Goal: Task Accomplishment & Management: Use online tool/utility

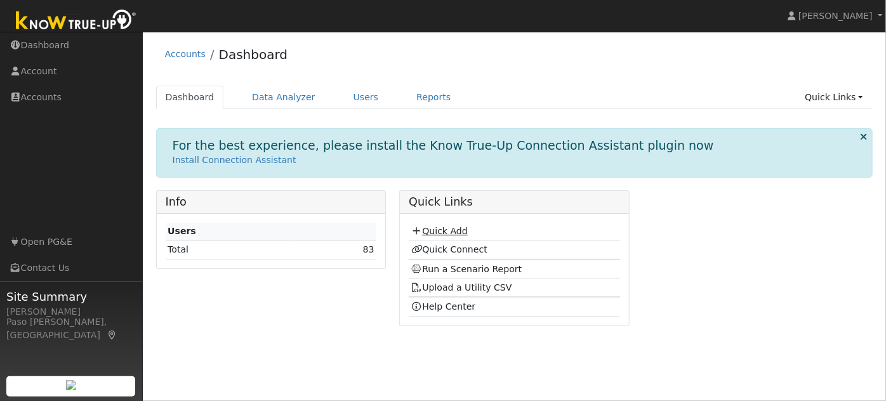
click at [453, 226] on link "Quick Add" at bounding box center [439, 231] width 57 height 10
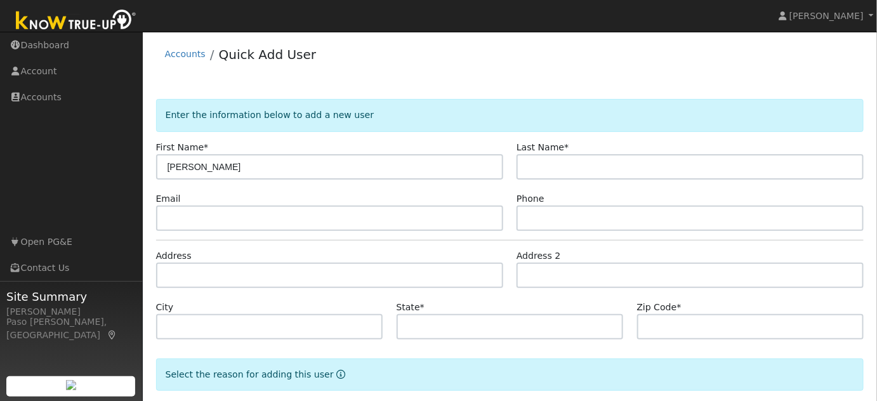
type input "[PERSON_NAME]"
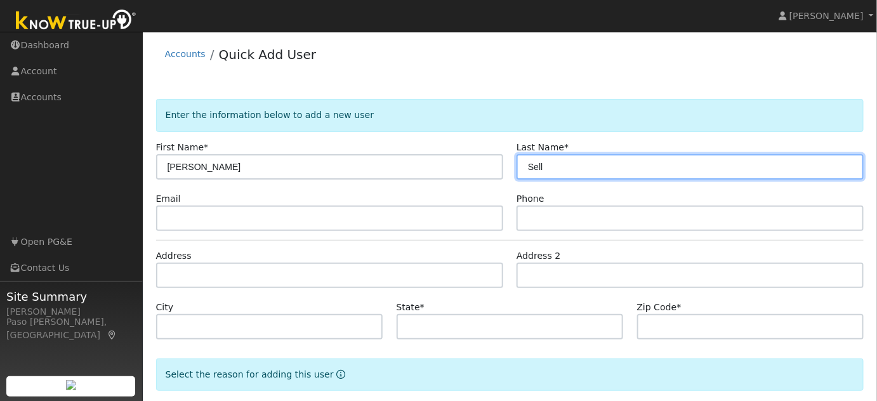
type input "Sell"
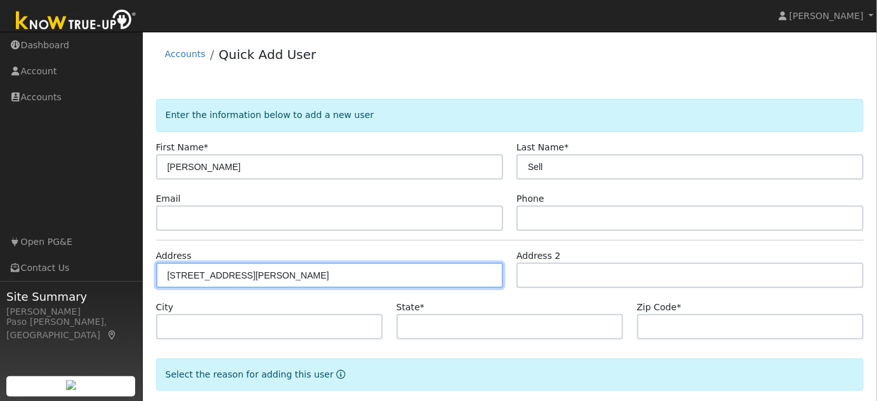
type input "[STREET_ADDRESS]"
type input "Paso [PERSON_NAME]"
type input "CA"
type input "93446"
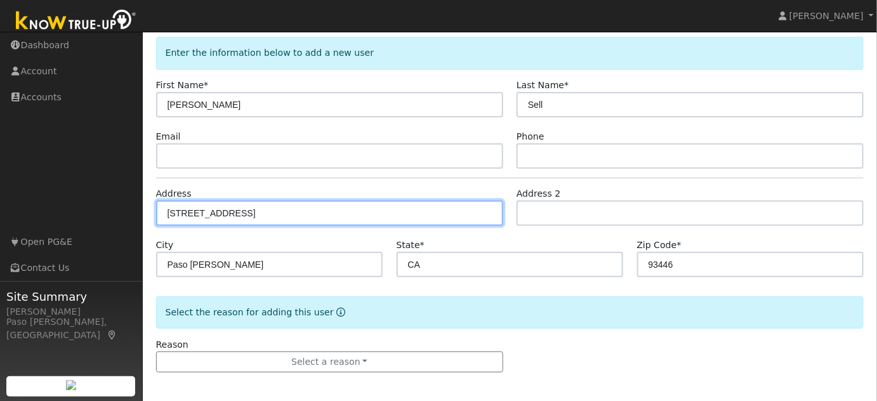
scroll to position [64, 0]
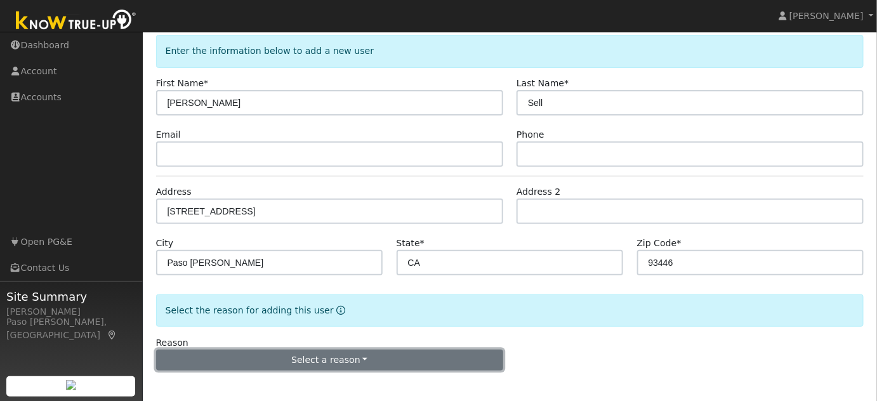
click at [340, 358] on button "Select a reason" at bounding box center [329, 361] width 347 height 22
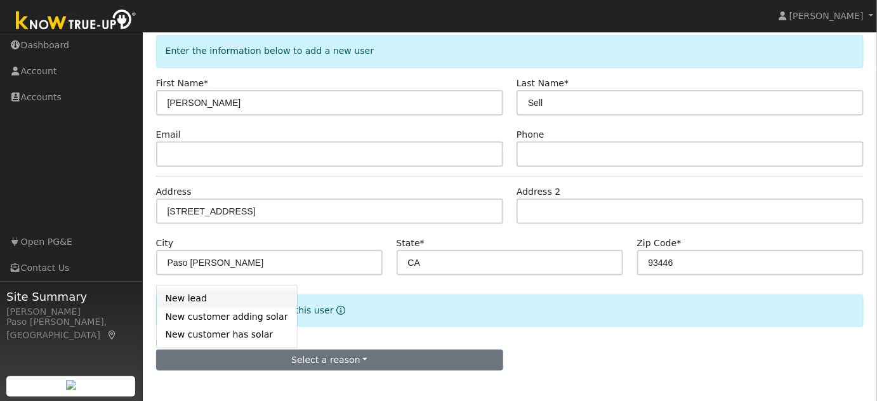
click at [213, 299] on link "New lead" at bounding box center [227, 299] width 140 height 18
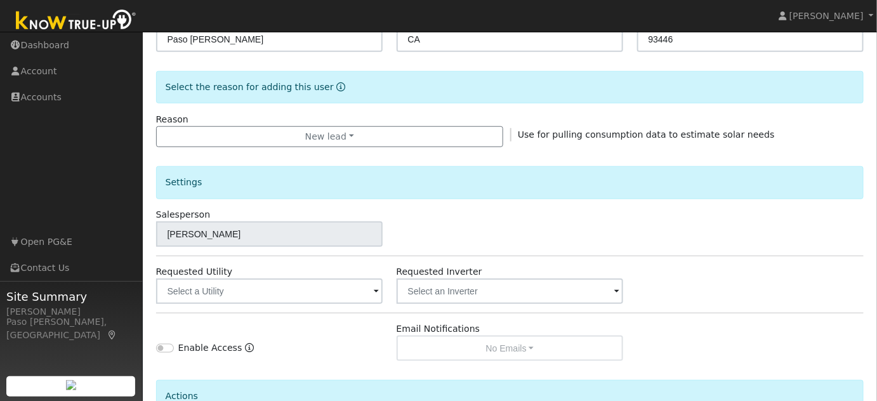
scroll to position [392, 0]
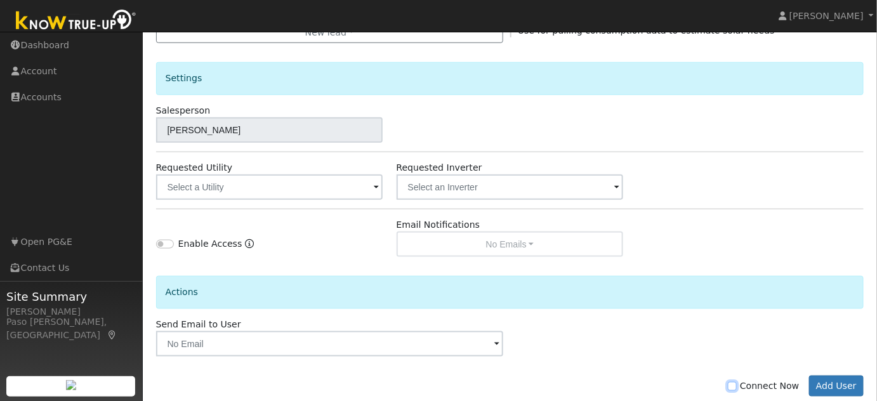
click at [737, 383] on input "Connect Now" at bounding box center [732, 386] width 9 height 9
checkbox input "true"
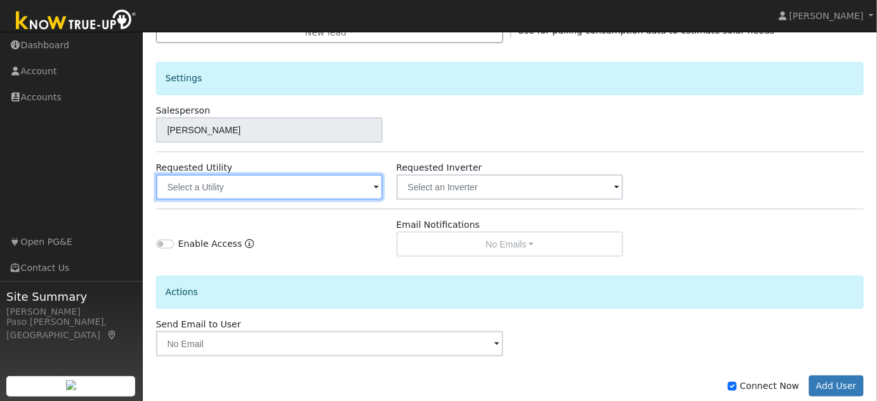
click at [313, 187] on input "text" at bounding box center [269, 187] width 227 height 25
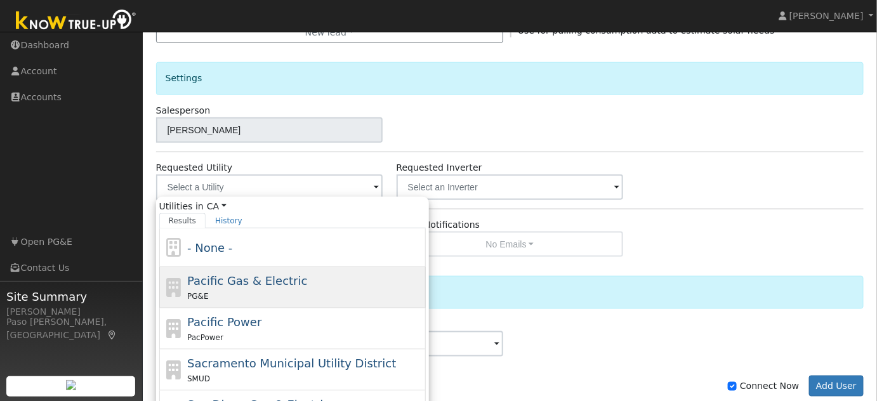
click at [254, 293] on div "PG&E" at bounding box center [305, 296] width 236 height 13
type input "Pacific Gas & Electric"
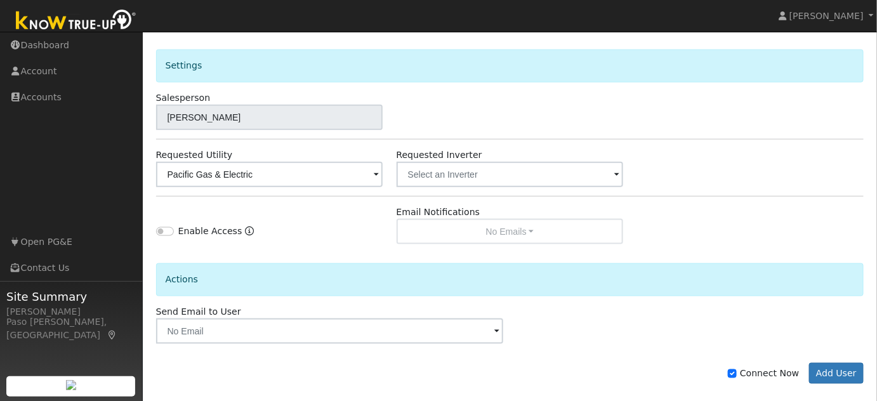
scroll to position [417, 0]
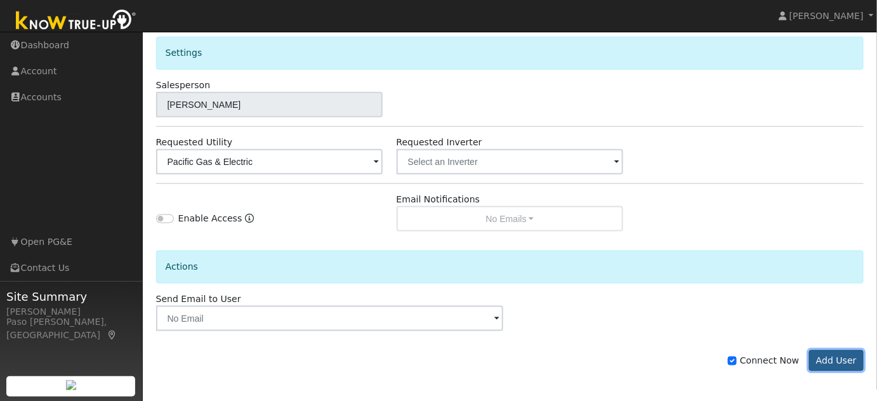
click at [841, 357] on button "Add User" at bounding box center [837, 361] width 55 height 22
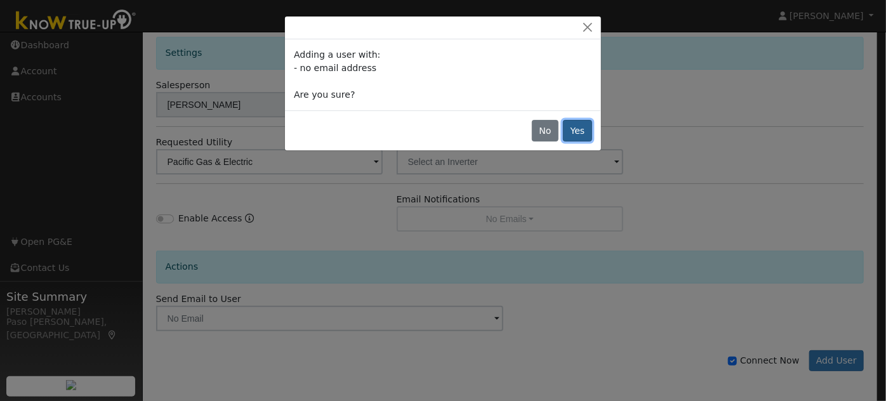
click at [585, 133] on button "Yes" at bounding box center [577, 131] width 29 height 22
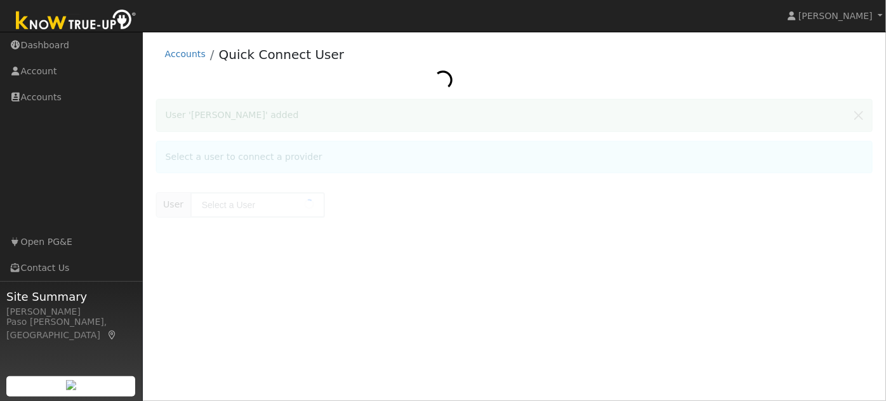
type input "[PERSON_NAME]"
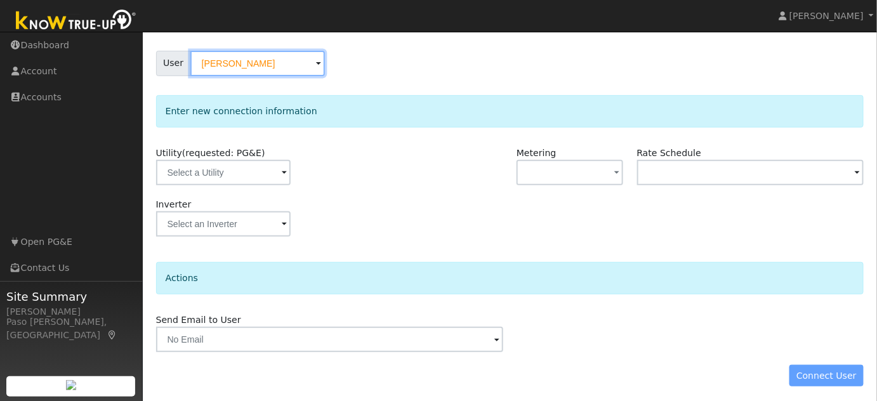
scroll to position [103, 0]
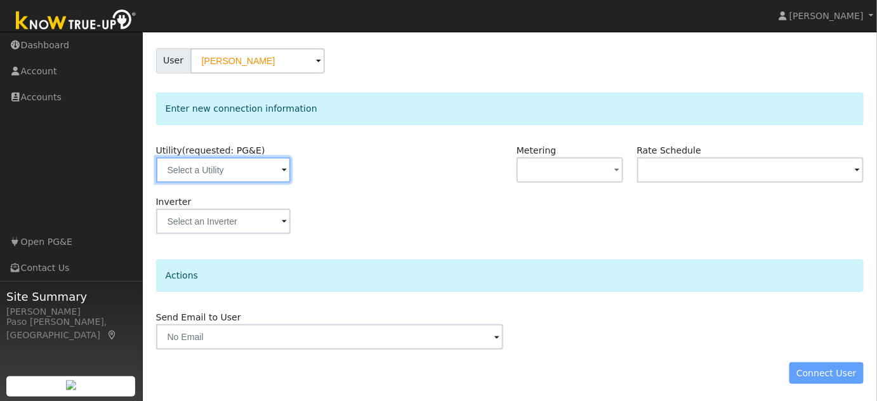
click at [250, 165] on input "text" at bounding box center [223, 169] width 135 height 25
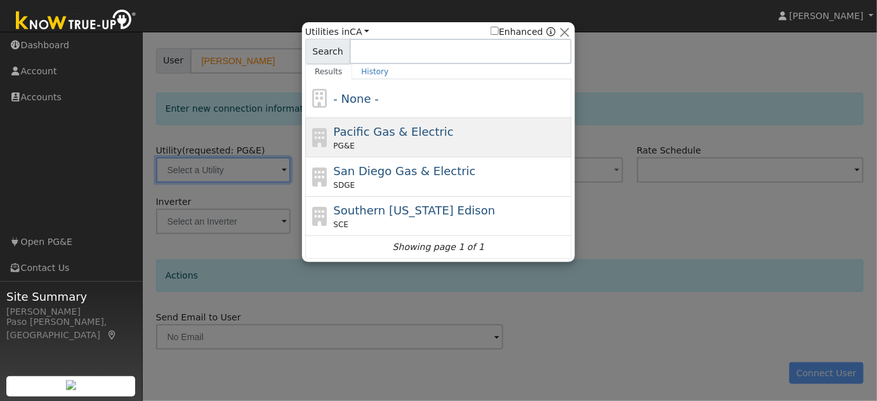
click at [364, 123] on div "Pacific Gas & Electric PG&E" at bounding box center [452, 137] width 236 height 29
type input "PG&E"
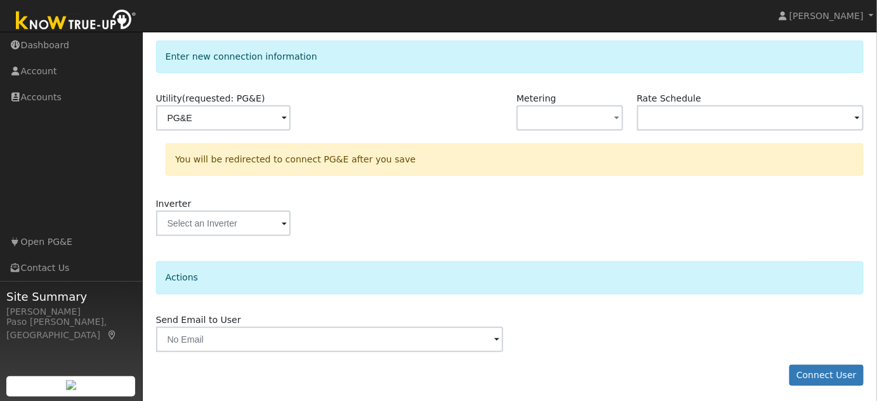
scroll to position [157, 0]
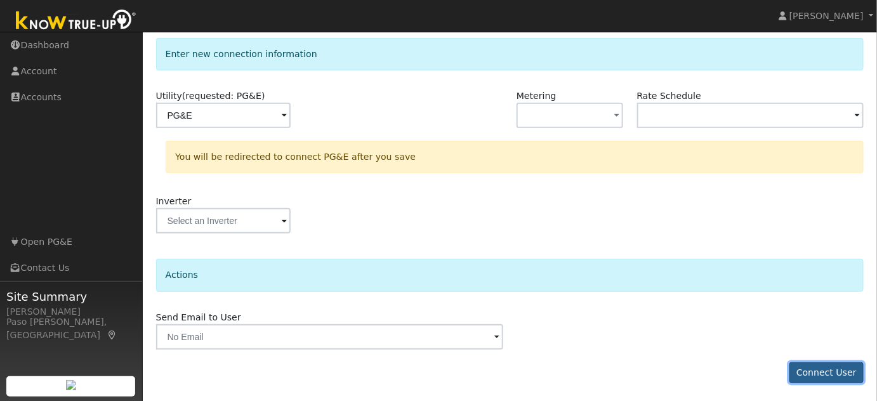
click at [821, 370] on button "Connect User" at bounding box center [827, 374] width 75 height 22
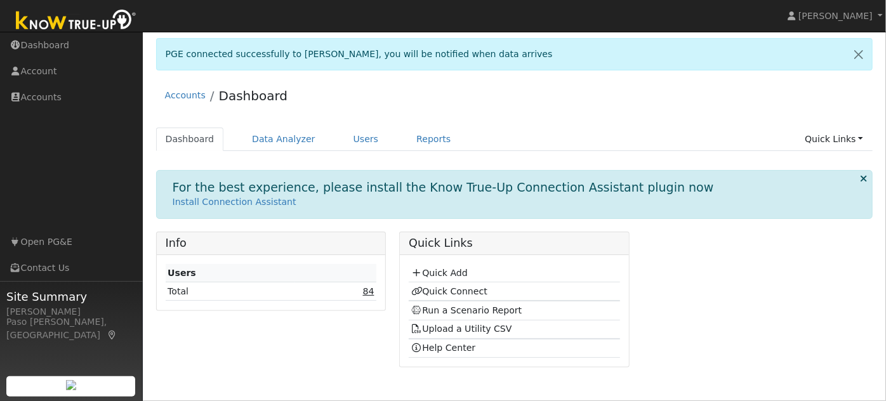
click at [370, 291] on link "84" at bounding box center [368, 291] width 11 height 10
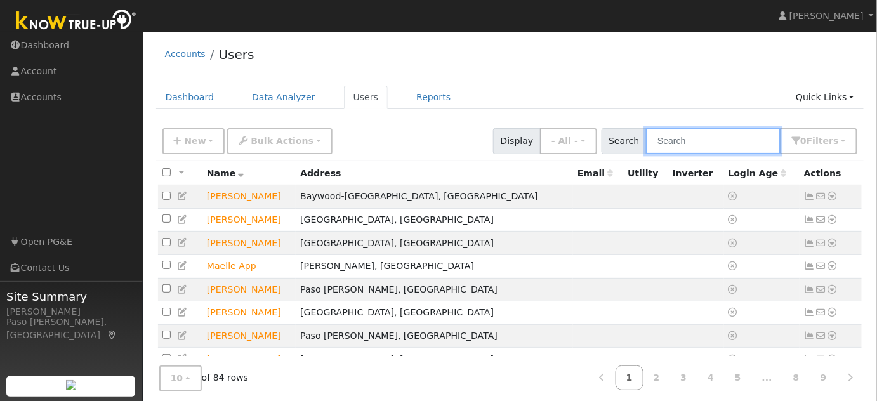
click at [728, 145] on input "text" at bounding box center [713, 141] width 135 height 26
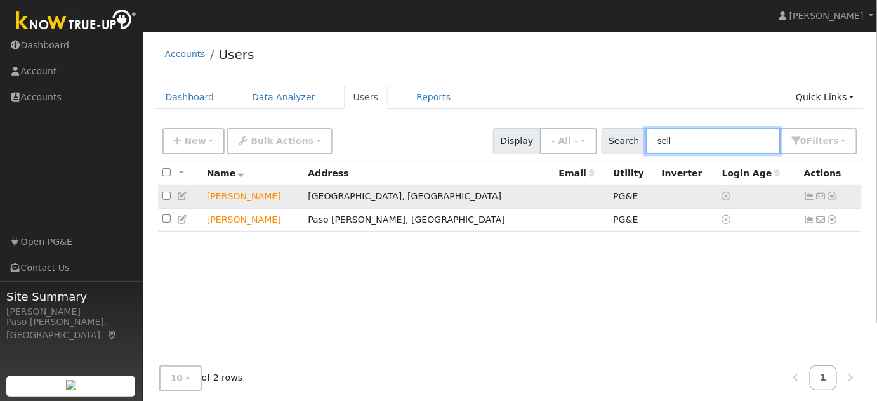
type input "sell"
click at [834, 197] on icon at bounding box center [832, 196] width 11 height 9
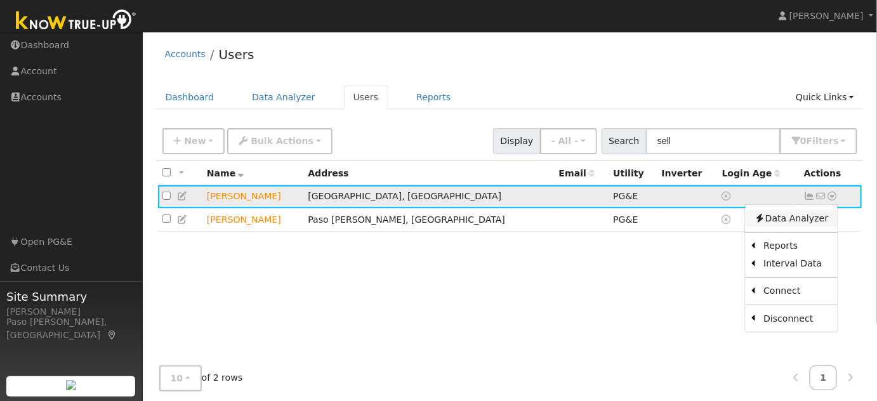
click at [804, 223] on link "Data Analyzer" at bounding box center [791, 219] width 92 height 18
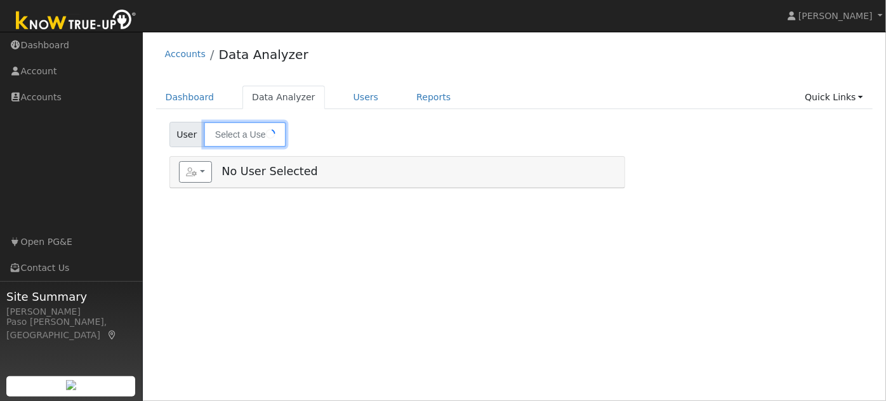
type input "[PERSON_NAME]"
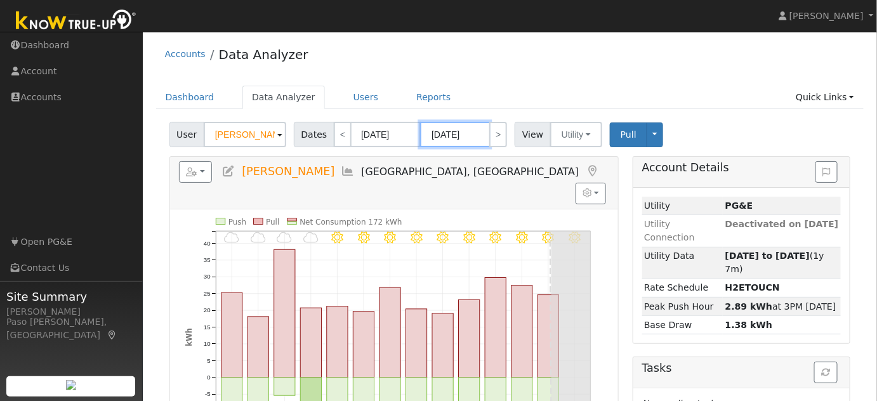
click at [445, 133] on input "08/13/2025" at bounding box center [455, 134] width 70 height 25
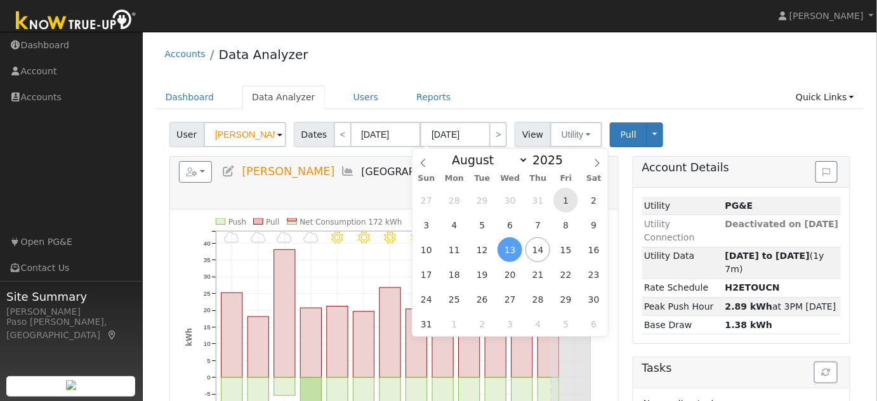
click at [565, 206] on span "1" at bounding box center [566, 200] width 25 height 25
type input "08/01/2025"
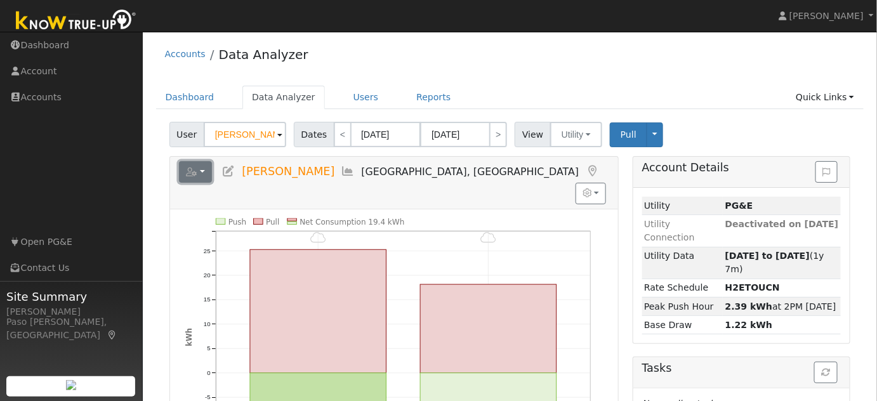
click at [205, 170] on button "button" at bounding box center [196, 172] width 34 height 22
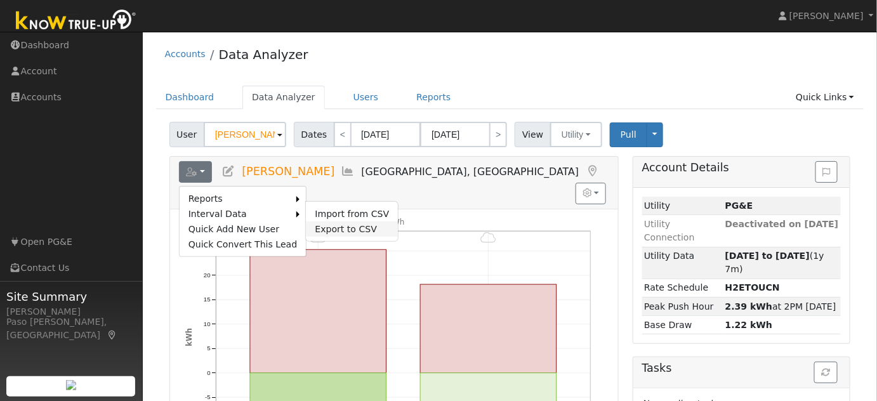
click at [316, 229] on link "Export to CSV" at bounding box center [352, 229] width 92 height 15
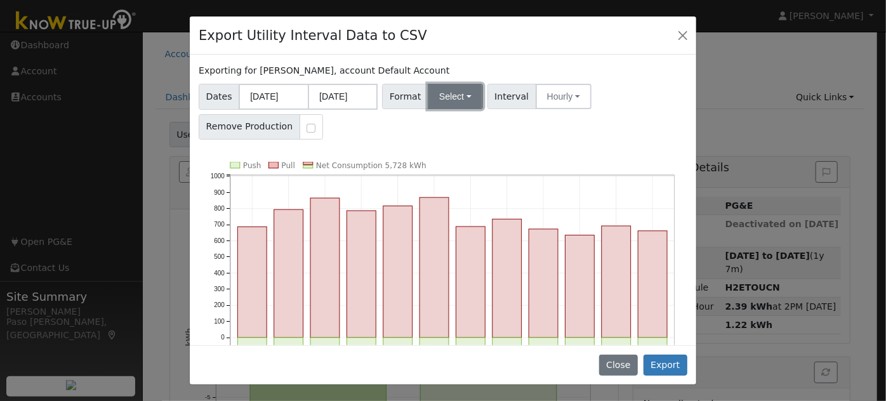
click at [450, 98] on button "Select" at bounding box center [455, 96] width 55 height 25
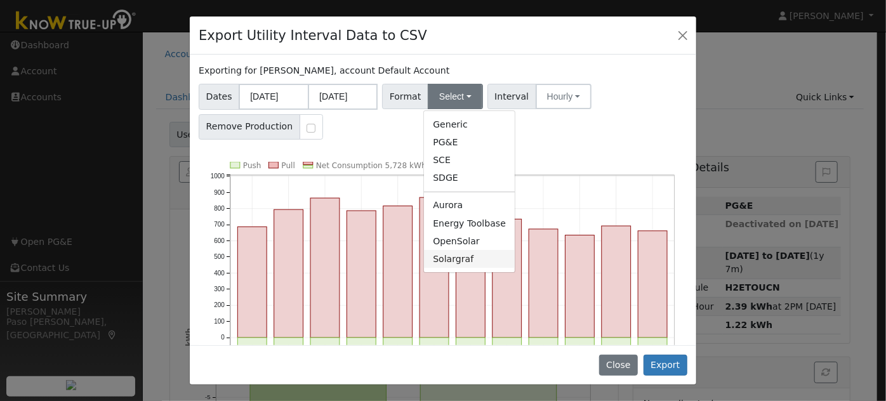
click at [455, 257] on link "Solargraf" at bounding box center [469, 259] width 91 height 18
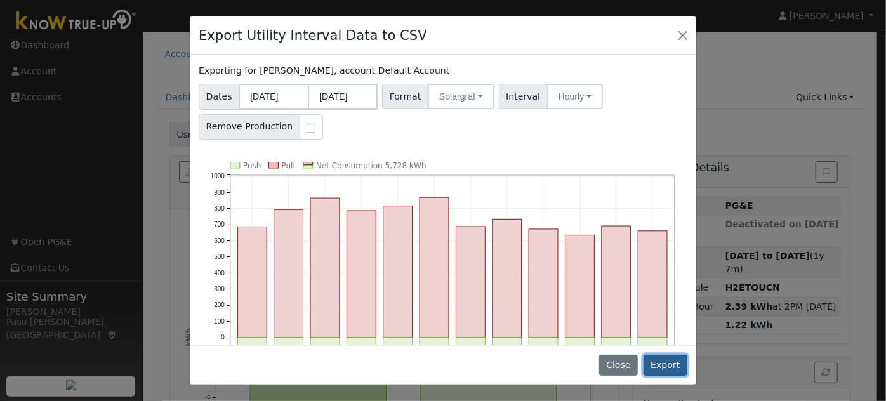
click at [664, 366] on button "Export" at bounding box center [666, 366] width 44 height 22
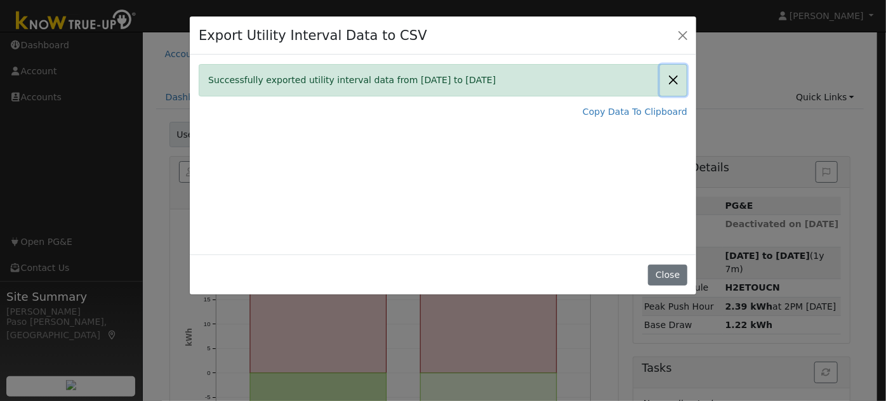
click at [679, 79] on button "Close" at bounding box center [673, 80] width 27 height 31
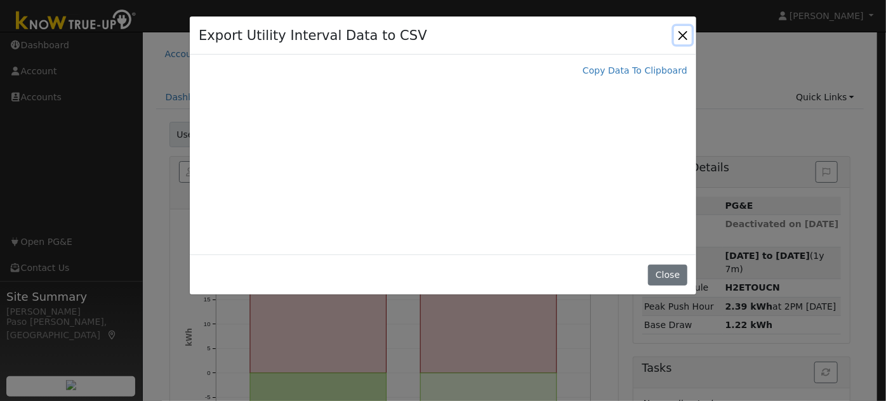
click at [686, 43] on button "Close" at bounding box center [683, 35] width 18 height 18
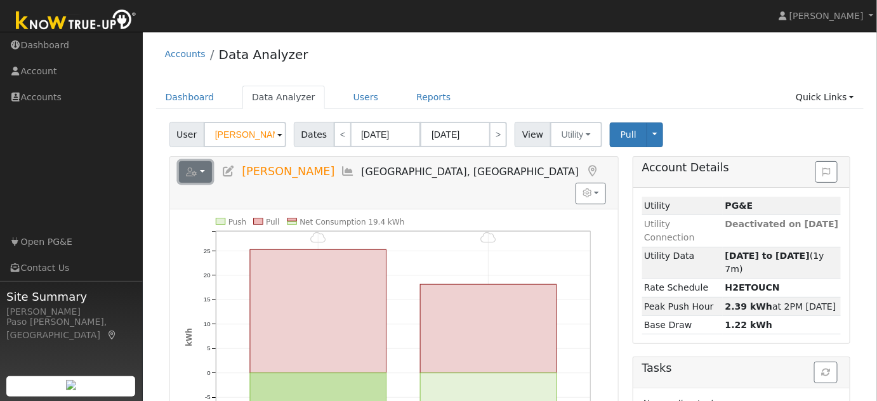
click at [204, 178] on button "button" at bounding box center [196, 172] width 34 height 22
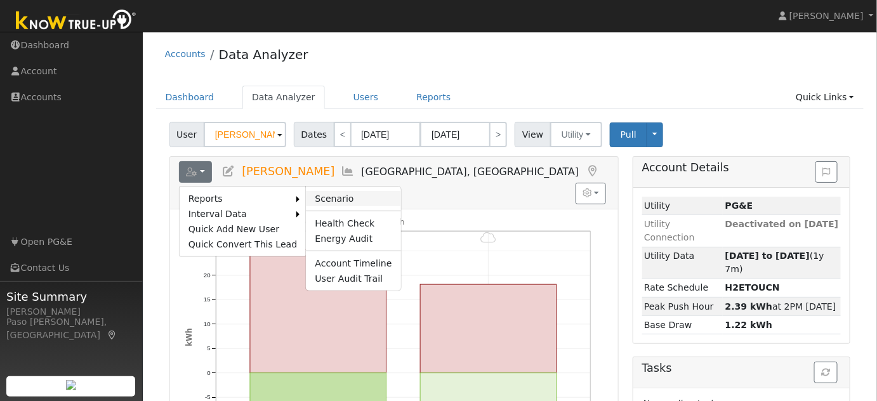
click at [311, 199] on link "Scenario" at bounding box center [353, 198] width 95 height 15
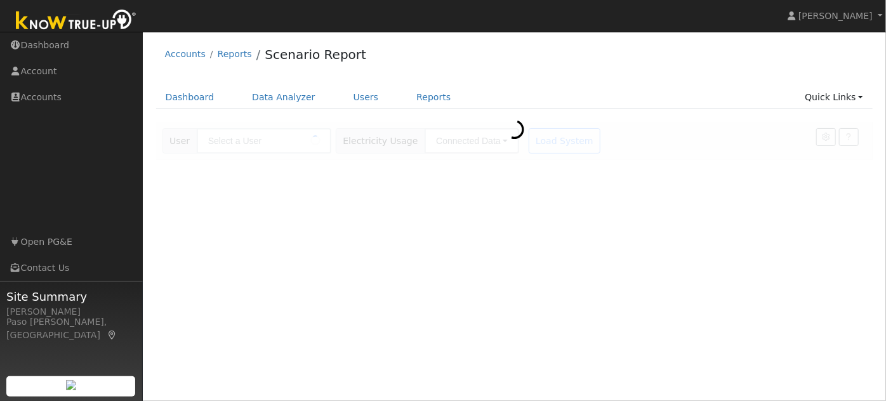
type input "[PERSON_NAME]"
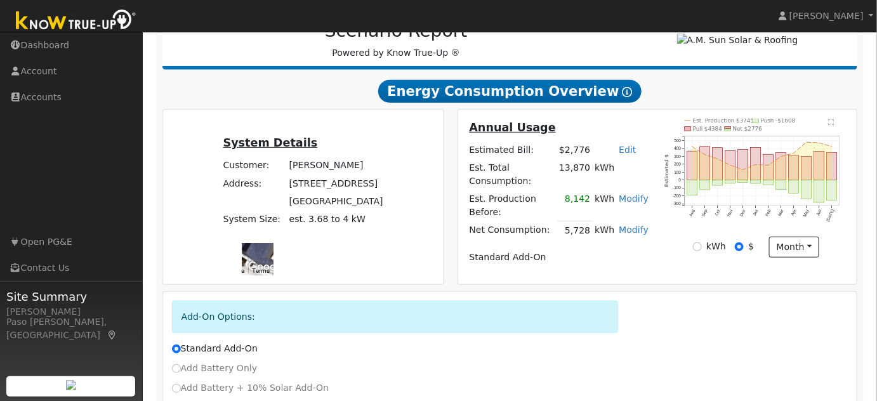
scroll to position [269, 0]
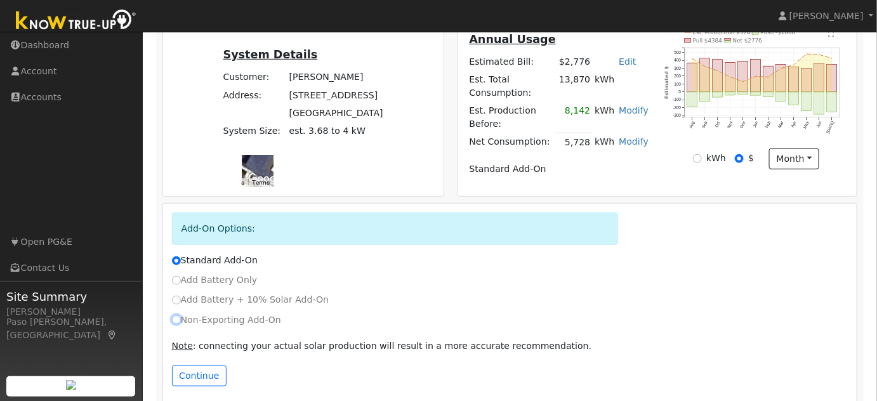
click at [175, 316] on input "Non-Exporting Add-On" at bounding box center [176, 320] width 9 height 9
radio input "true"
radio input "false"
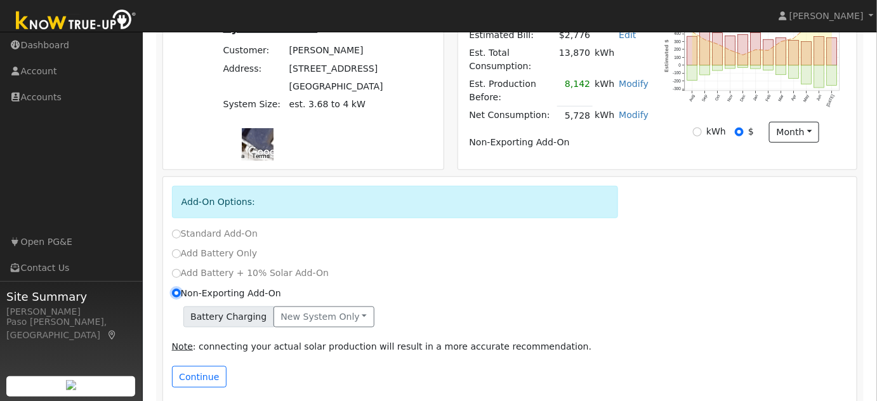
scroll to position [296, 0]
click at [323, 308] on button "New system only" at bounding box center [324, 317] width 101 height 22
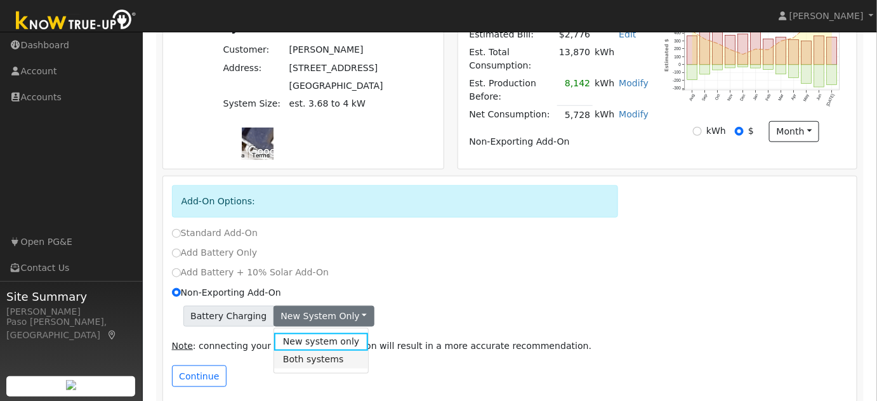
click at [304, 351] on link "Both systems" at bounding box center [321, 360] width 95 height 18
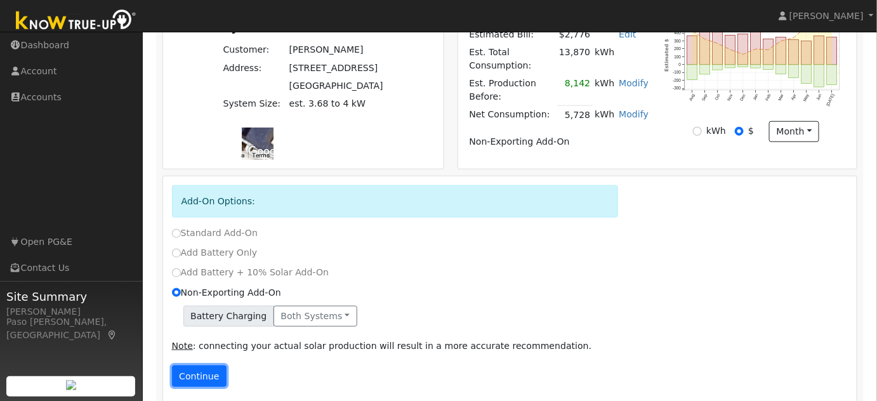
click at [210, 366] on button "Continue" at bounding box center [199, 377] width 55 height 22
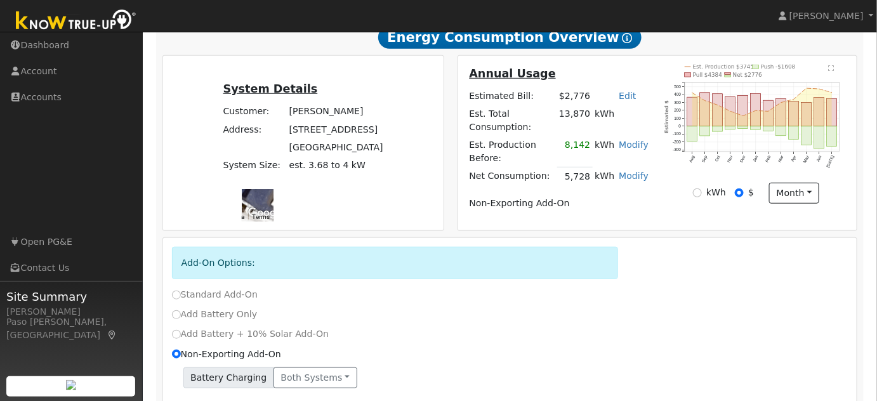
scroll to position [247, 0]
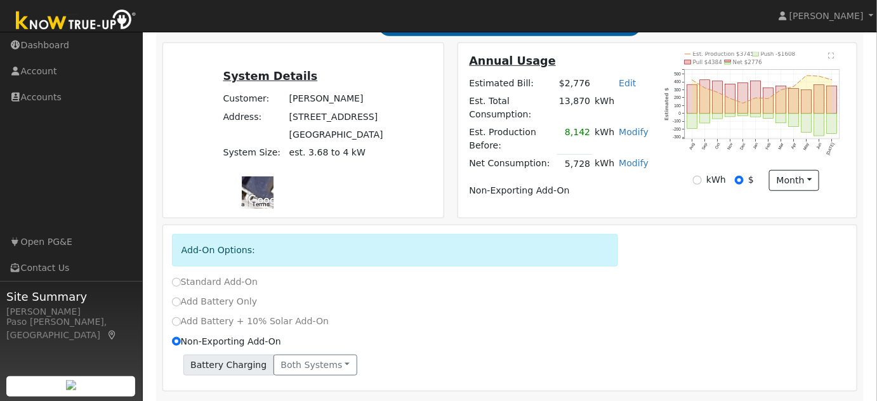
click at [703, 187] on div "kWh" at bounding box center [709, 179] width 33 height 13
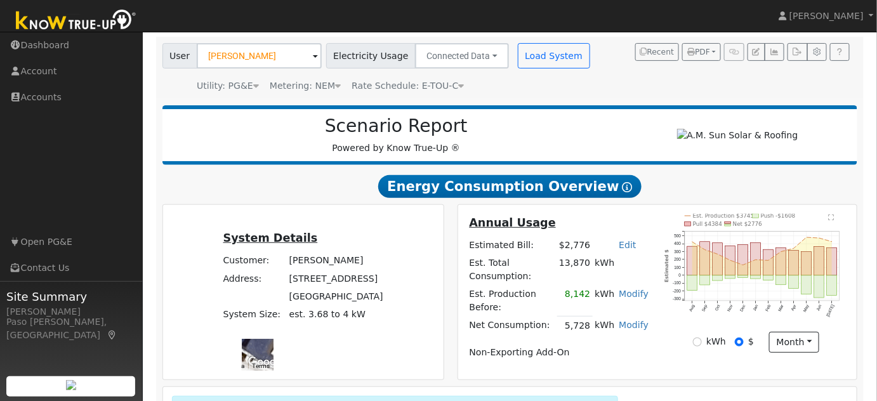
scroll to position [77, 0]
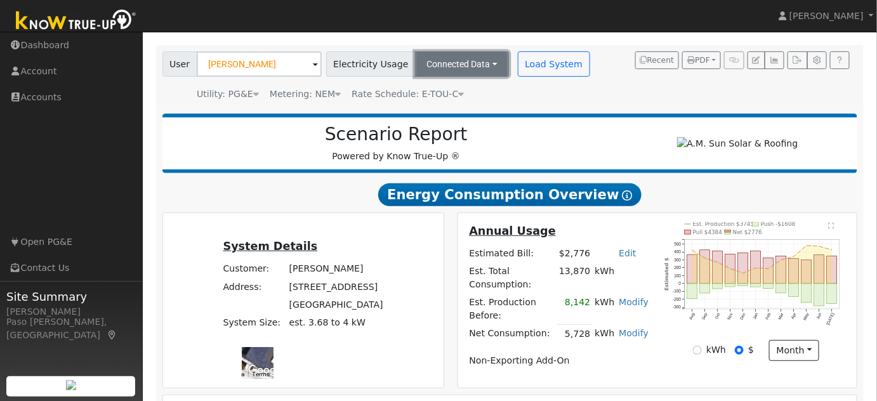
click at [462, 69] on button "Connected Data" at bounding box center [462, 63] width 94 height 25
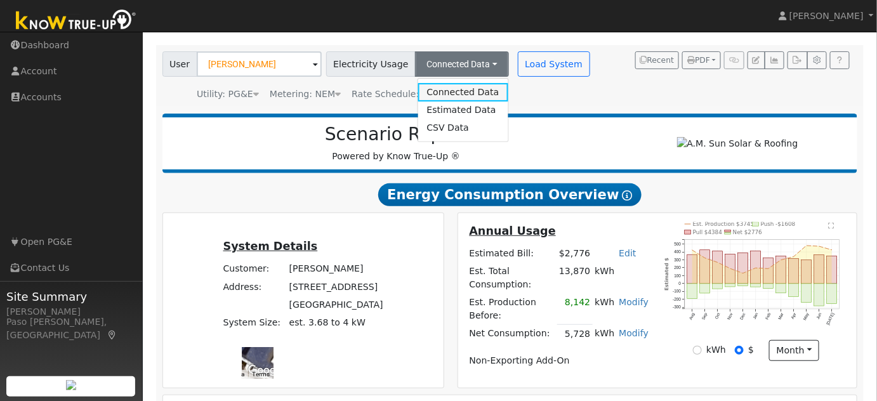
click at [458, 91] on link "Connected Data" at bounding box center [463, 92] width 90 height 18
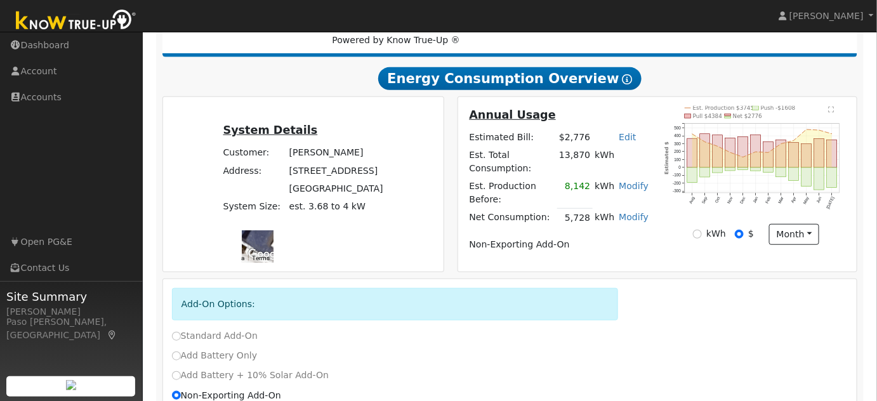
scroll to position [211, 0]
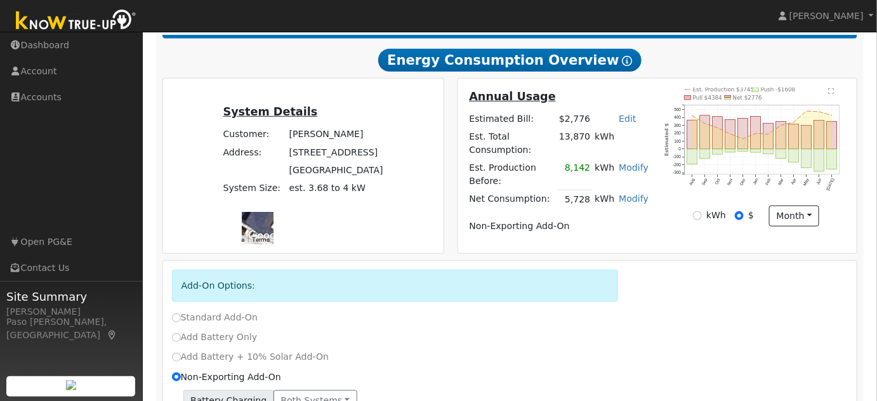
click at [633, 194] on link "Modify" at bounding box center [634, 199] width 30 height 10
click at [573, 260] on link "Add Electric Vehicle" at bounding box center [569, 253] width 154 height 18
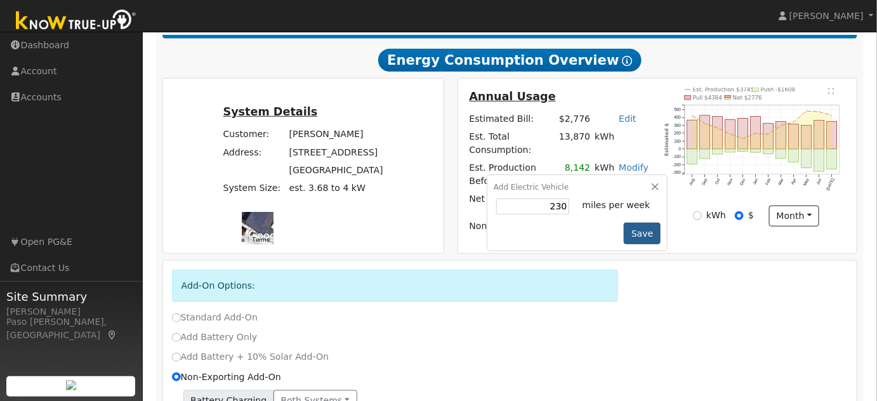
type input "230"
click at [639, 223] on button "Save" at bounding box center [642, 234] width 37 height 22
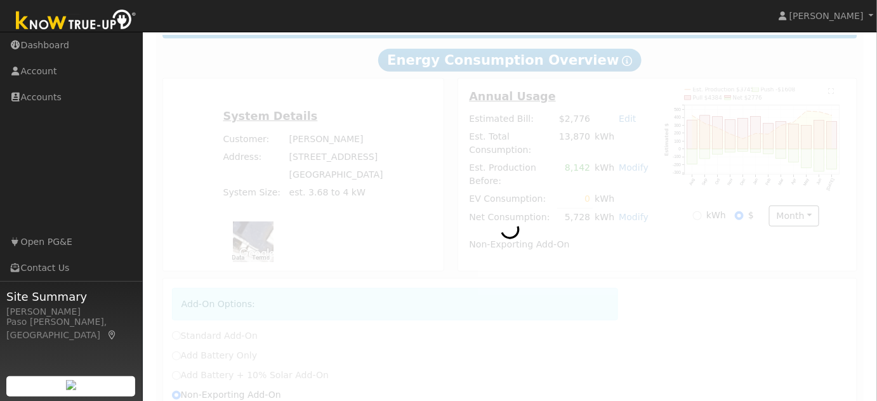
radio input "true"
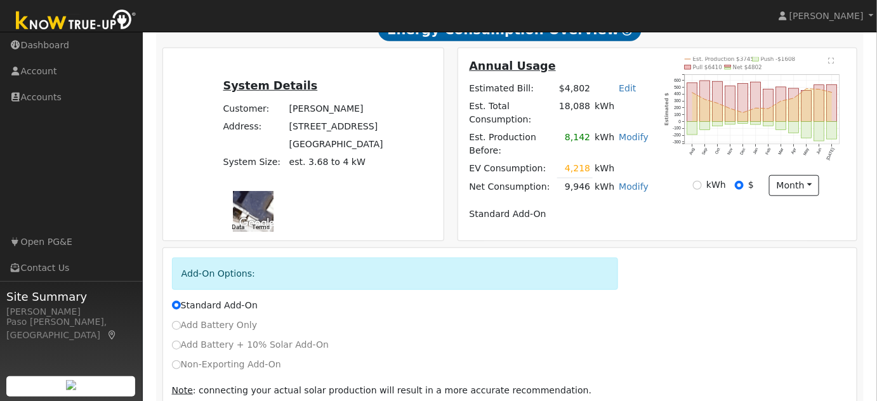
scroll to position [277, 0]
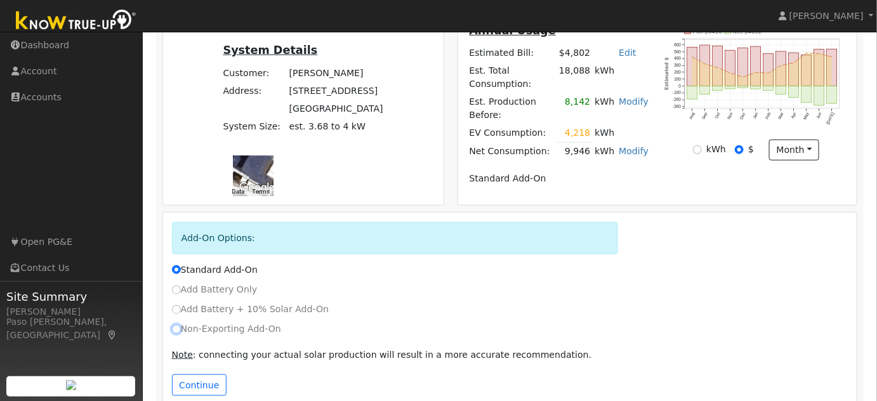
click at [177, 325] on input "Non-Exporting Add-On" at bounding box center [176, 329] width 9 height 9
radio input "true"
radio input "false"
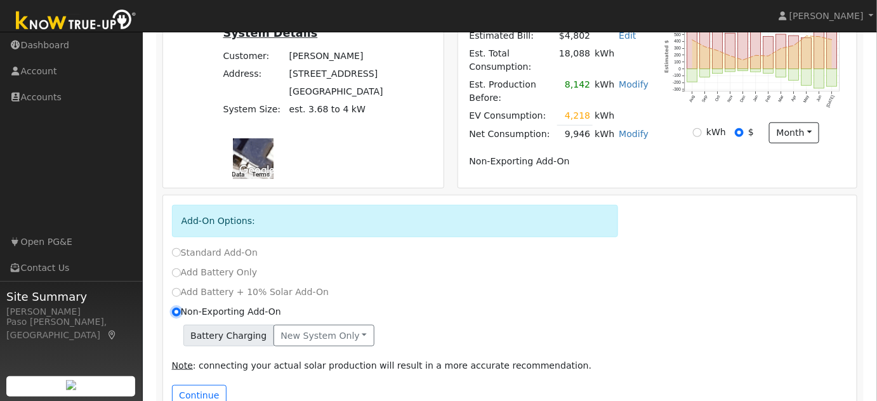
scroll to position [305, 0]
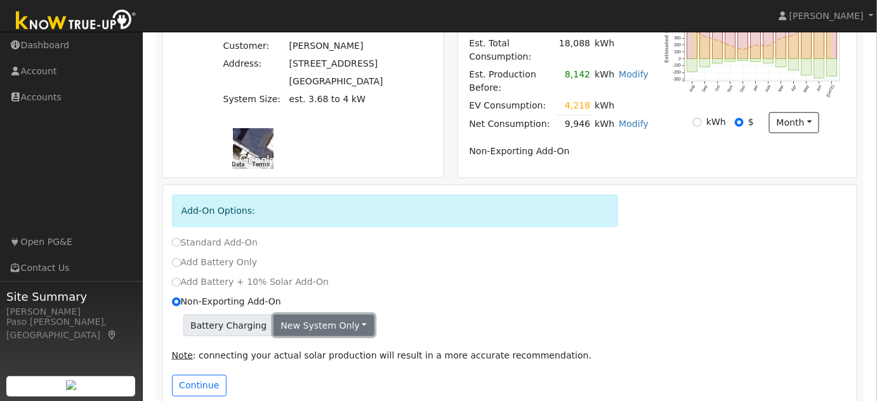
click at [306, 315] on button "New system only" at bounding box center [324, 326] width 101 height 22
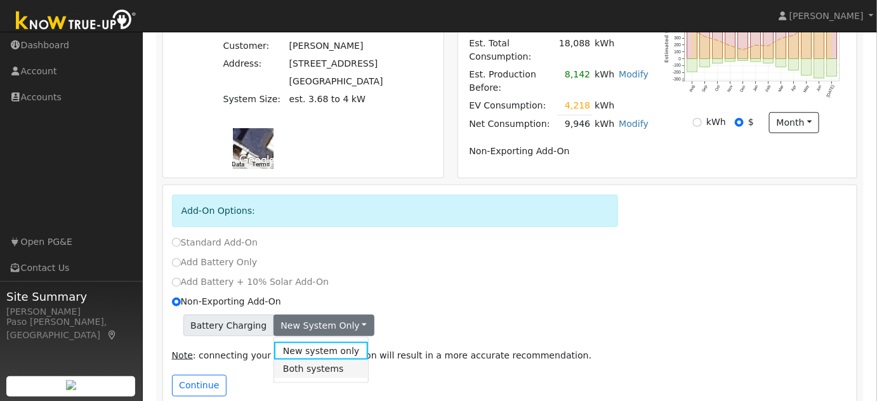
click at [307, 360] on link "Both systems" at bounding box center [321, 369] width 95 height 18
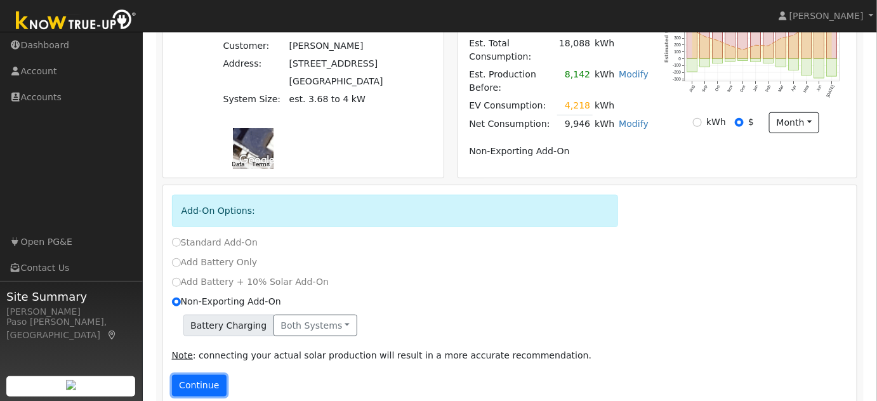
click at [211, 375] on button "Continue" at bounding box center [199, 386] width 55 height 22
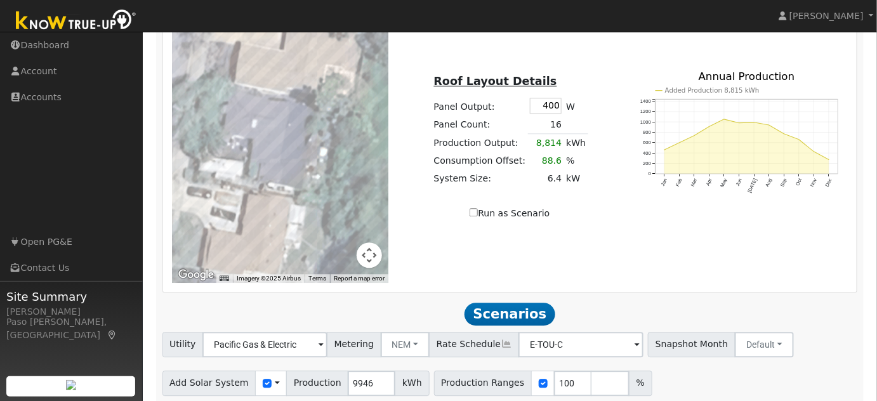
scroll to position [961, 0]
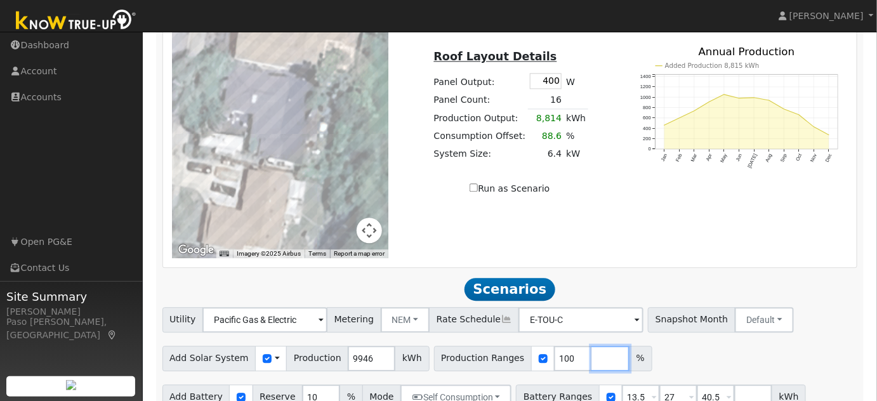
click at [592, 346] on input "number" at bounding box center [611, 358] width 38 height 25
type input "110"
click at [804, 342] on div "Add Solar System Use CSV Data Production 9946 kWh Production Ranges 100 110 %" at bounding box center [510, 357] width 700 height 30
click at [727, 391] on span at bounding box center [729, 398] width 5 height 15
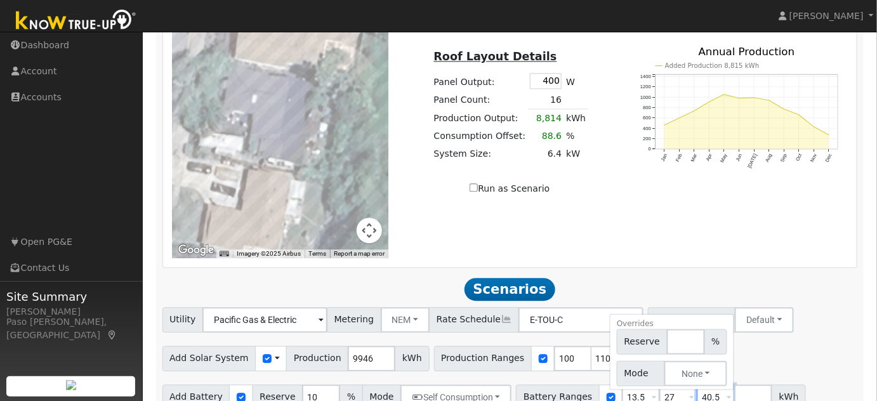
click at [697, 385] on input "40.5" at bounding box center [716, 397] width 38 height 25
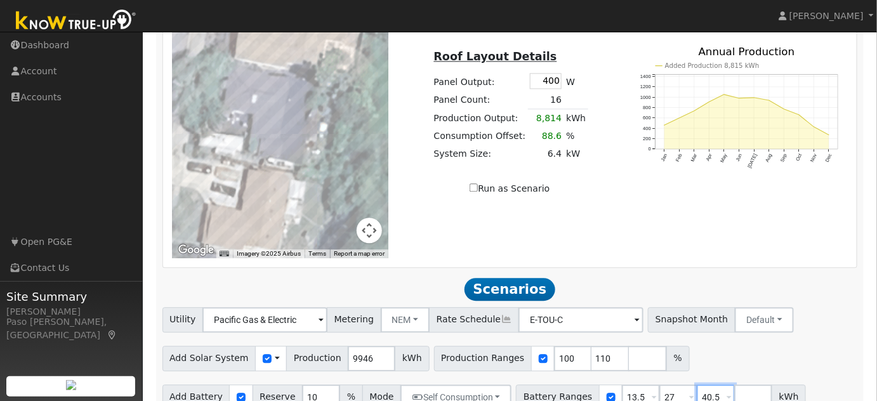
click at [697, 385] on input "40.5" at bounding box center [716, 397] width 38 height 25
type input "0"
type input "13.5"
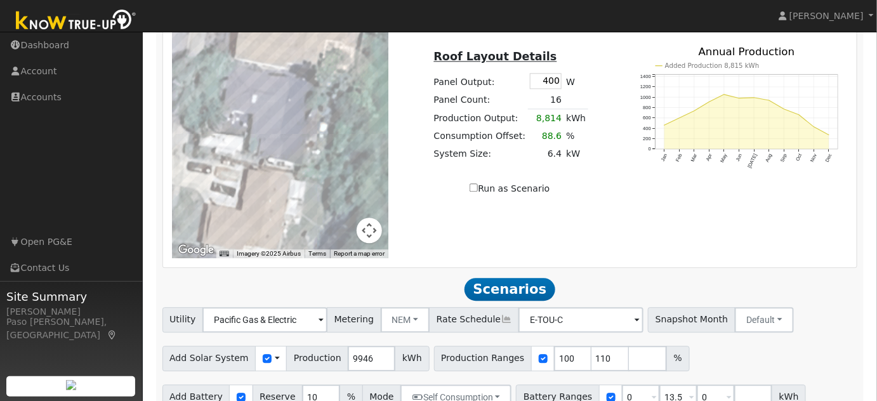
type input "27"
click at [695, 356] on div "Utility Pacific Gas & Electric Metering NEM NEM NBT Rate Schedule E-TOU-C - Non…" at bounding box center [510, 373] width 709 height 133
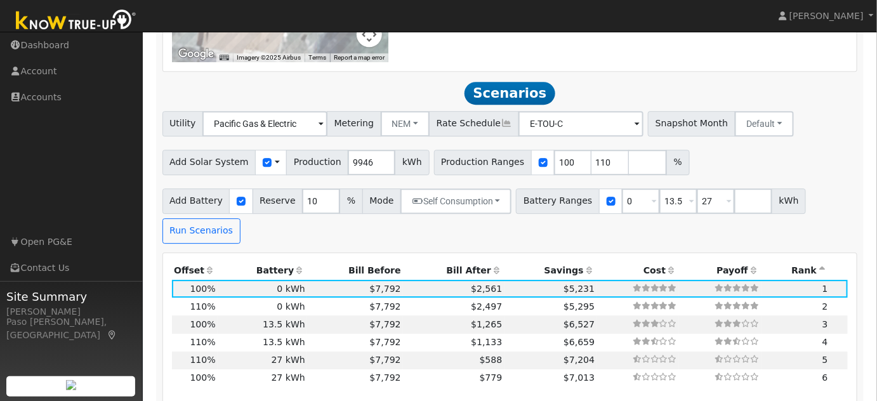
scroll to position [1178, 0]
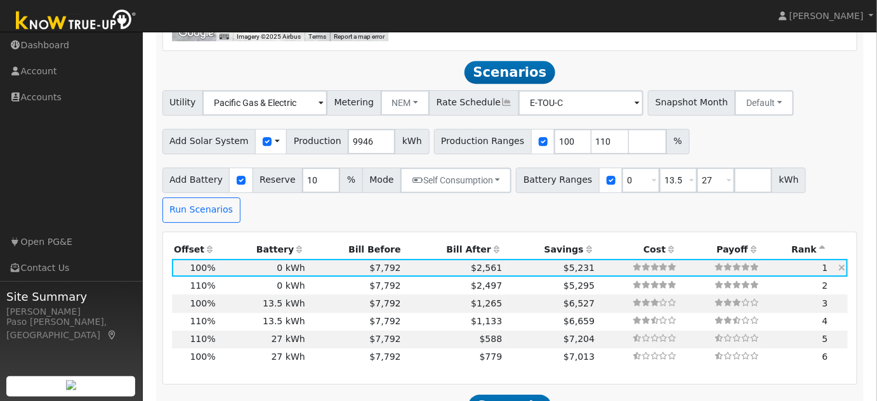
click at [842, 263] on icon at bounding box center [842, 267] width 7 height 9
type input "7.3"
type input "$25,529"
type input "$7,659"
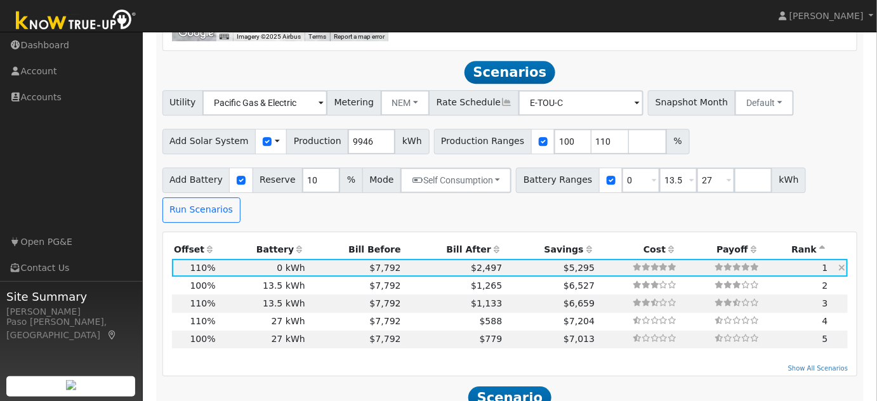
click at [842, 263] on icon at bounding box center [842, 267] width 7 height 9
type input "6.6"
type input "$23,207"
type input "$11,822"
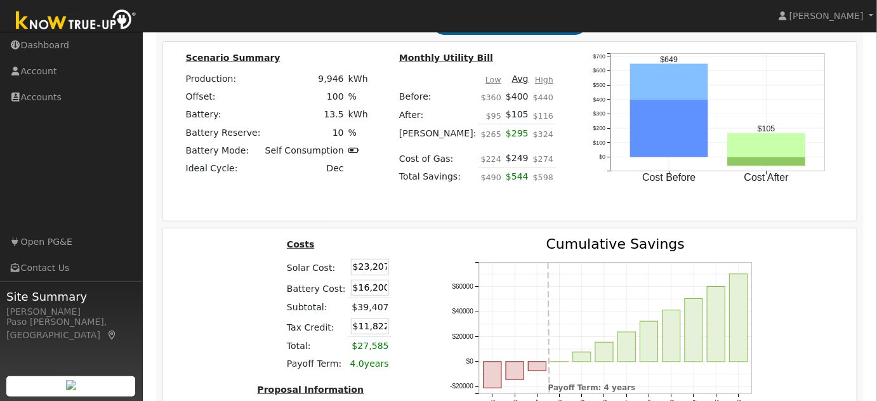
scroll to position [1752, 0]
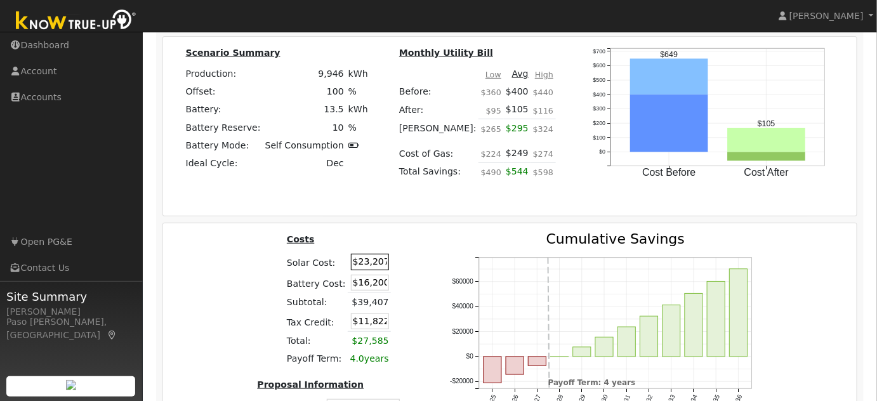
click at [366, 254] on input "$23,207" at bounding box center [370, 262] width 38 height 16
click at [369, 275] on input "$16,200" at bounding box center [370, 283] width 38 height 16
type input "$22,715"
type input "$11,675"
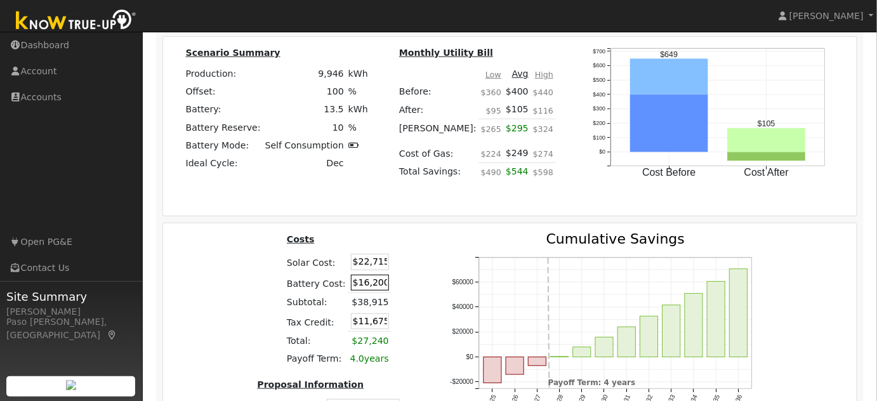
click at [369, 275] on input "$16,200" at bounding box center [370, 283] width 38 height 16
type input "$15000"
click at [408, 233] on div "Costs Solar Cost: $22,715 Battery Cost: $15000 Subtotal: $38,915 Tax Credit: $1…" at bounding box center [338, 349] width 192 height 235
type input "$11,315"
click at [365, 254] on input "$22,715" at bounding box center [370, 262] width 38 height 16
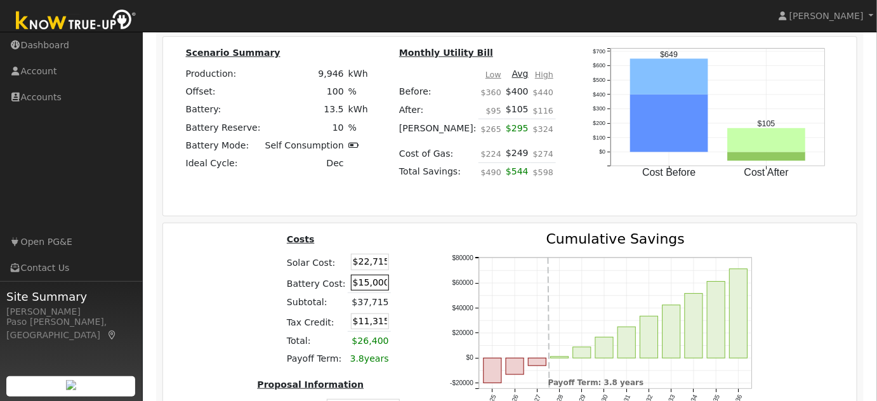
click at [365, 275] on input "$15,000" at bounding box center [370, 283] width 38 height 16
type input "$16,000"
type input "$11,615"
click at [364, 254] on input "$22,715" at bounding box center [370, 262] width 38 height 16
type input "$20,715"
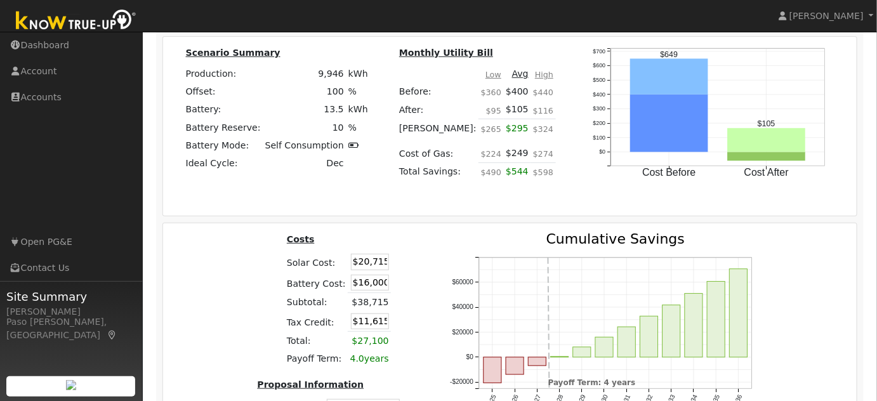
type input "$11,015"
click at [410, 232] on div "Costs Solar Cost: $20,715 Battery Cost: $16,000 Subtotal: $36,715 Tax Credit: $…" at bounding box center [338, 349] width 192 height 235
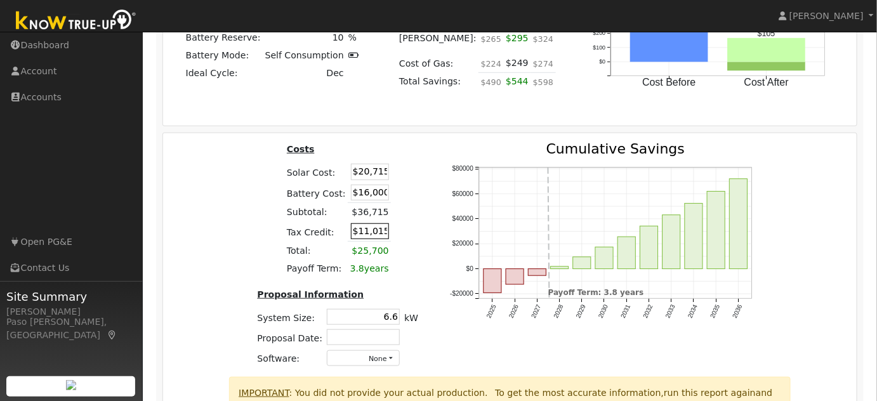
scroll to position [1852, 0]
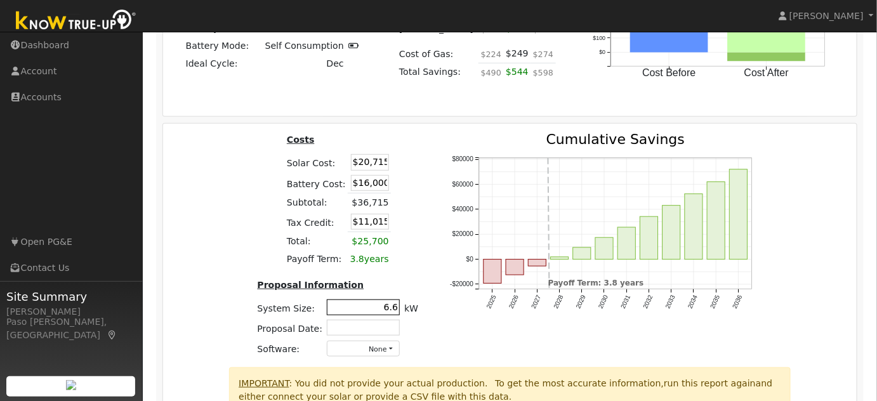
click at [394, 300] on input "6.6" at bounding box center [363, 308] width 73 height 16
type input "7.0"
click at [418, 261] on div "Costs Solar Cost: $20,715 Battery Cost: $16,000 Subtotal: $36,715 Tax Credit: $…" at bounding box center [338, 250] width 192 height 235
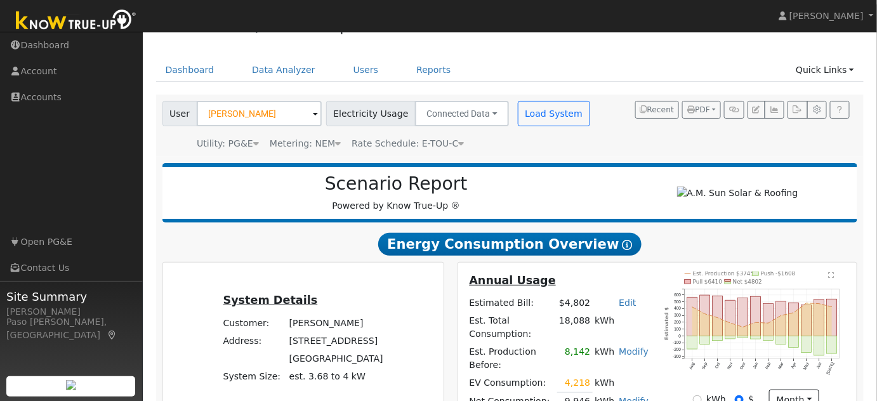
scroll to position [25, 0]
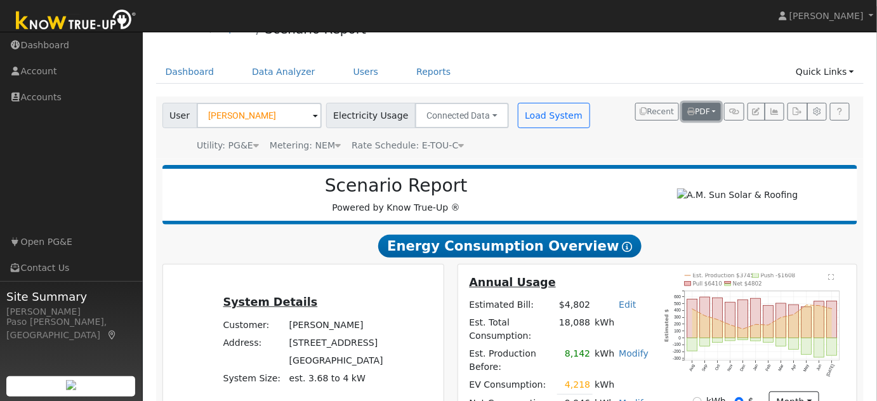
click at [712, 112] on button "PDF" at bounding box center [702, 112] width 39 height 18
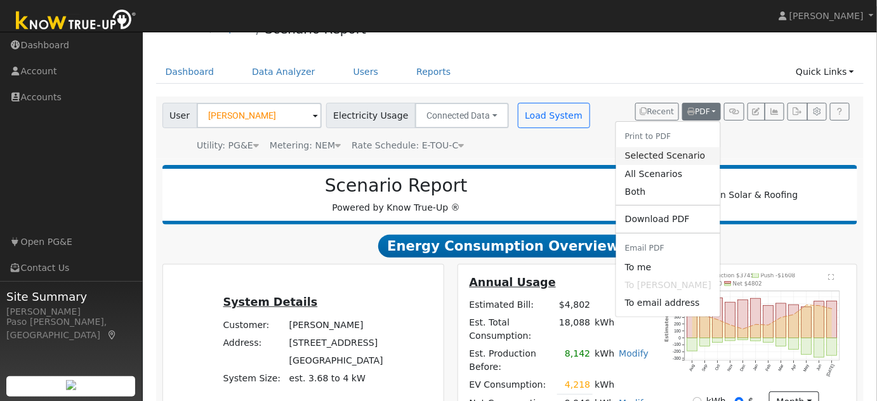
click at [680, 155] on link "Selected Scenario" at bounding box center [669, 156] width 104 height 18
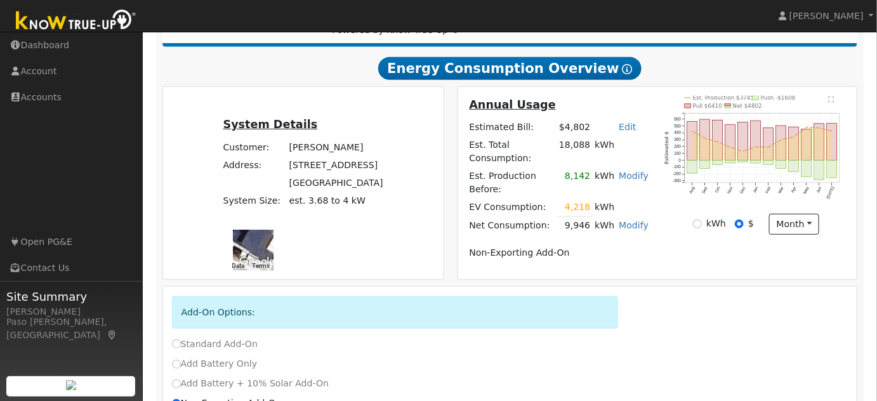
scroll to position [8, 0]
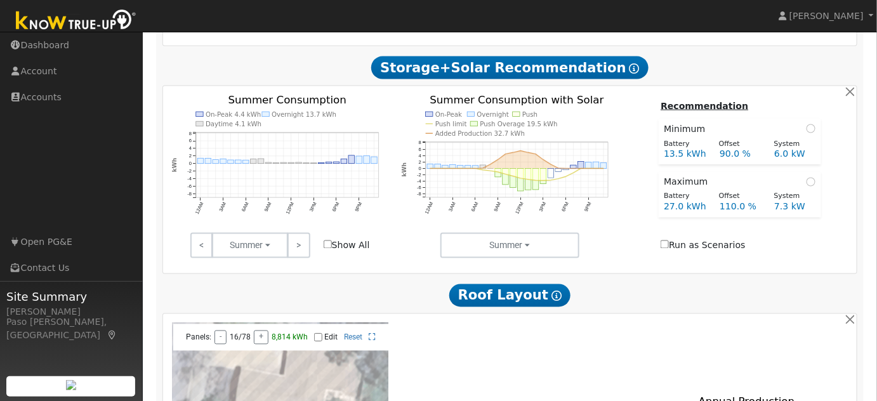
scroll to position [610, 0]
